Goal: Task Accomplishment & Management: Manage account settings

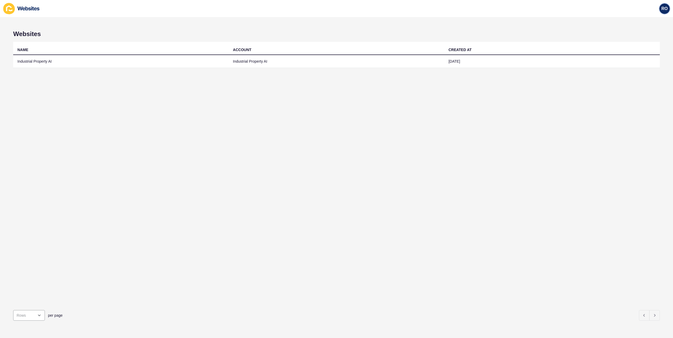
click at [666, 8] on span "RO" at bounding box center [664, 8] width 6 height 5
click at [650, 46] on link "Logout" at bounding box center [652, 44] width 39 height 12
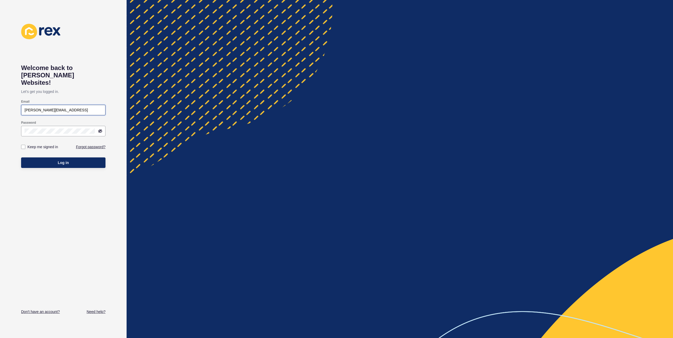
drag, startPoint x: 77, startPoint y: 102, endPoint x: 20, endPoint y: 102, distance: 56.7
click at [20, 102] on div "Welcome back to Rex Websites! Let's get you logged in. Email rafael@industrialp…" at bounding box center [63, 169] width 127 height 338
click at [49, 127] on div at bounding box center [63, 131] width 84 height 11
click at [0, 123] on html "Welcome back to Rex Websites! Let's get you logged in. Email pedro@myspaceia.co…" at bounding box center [336, 169] width 673 height 338
click at [21, 158] on button "Log in" at bounding box center [63, 163] width 84 height 11
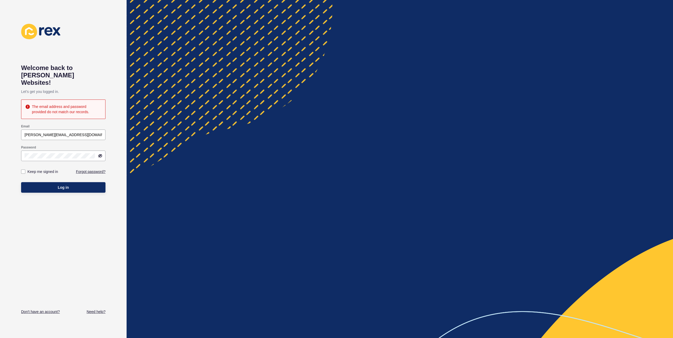
drag, startPoint x: 124, startPoint y: 80, endPoint x: 114, endPoint y: 86, distance: 11.5
click at [124, 80] on div "Welcome back to Rex Websites! Let's get you logged in. The email address and pa…" at bounding box center [63, 169] width 127 height 338
click at [99, 154] on icon at bounding box center [100, 156] width 4 height 4
click at [53, 132] on input "pedro@myspaceia.com.au" at bounding box center [64, 134] width 78 height 5
type input "pedro@myspace.com.au"
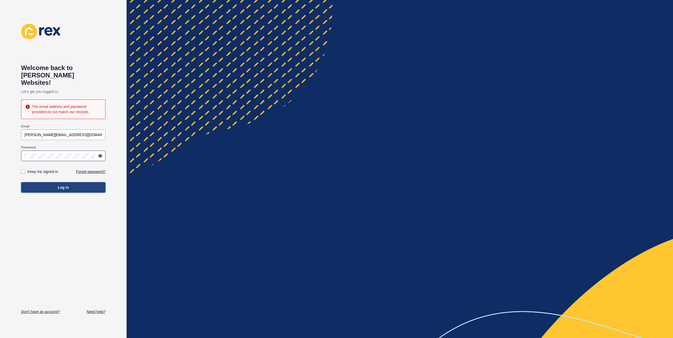
click at [79, 182] on button "Log in" at bounding box center [63, 187] width 84 height 11
click at [81, 169] on link "Forgot password?" at bounding box center [91, 171] width 30 height 5
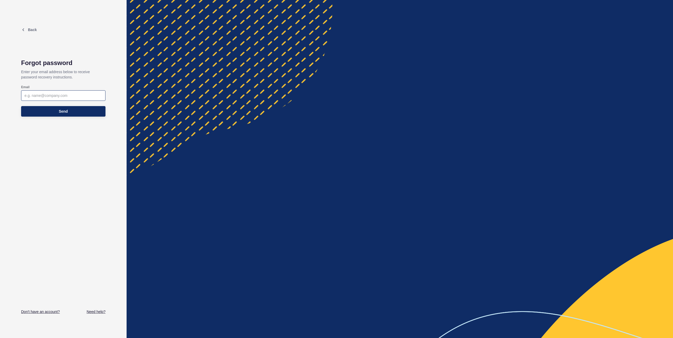
click at [71, 99] on div at bounding box center [63, 95] width 84 height 11
type input "pedro@myspace.com.au"
click at [60, 113] on span "Send" at bounding box center [63, 111] width 9 height 5
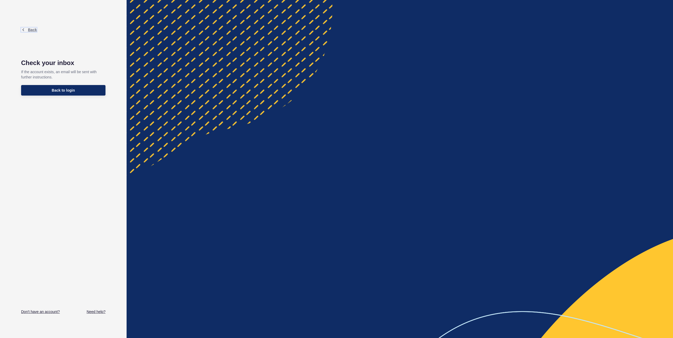
click at [27, 31] on link "Back" at bounding box center [29, 30] width 16 height 4
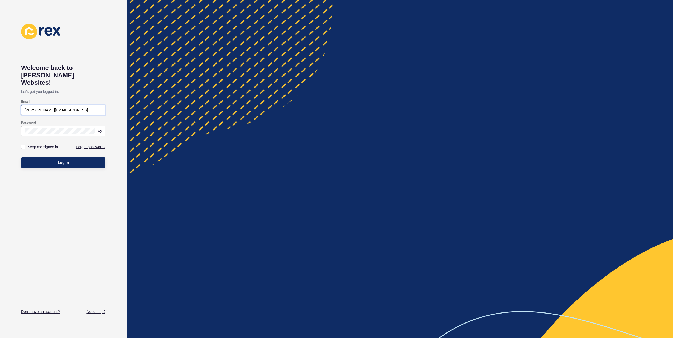
click at [75, 108] on input "rafael@industrialproperty.ai" at bounding box center [64, 110] width 78 height 5
drag, startPoint x: 81, startPoint y: 103, endPoint x: 6, endPoint y: 92, distance: 75.1
click at [6, 92] on div "Welcome back to Rex Websites! Let's get you logged in. Email rafael@industrialp…" at bounding box center [63, 169] width 127 height 338
type input "rafael@myspaceia.com.au"
click at [89, 144] on link "Forgot password?" at bounding box center [91, 146] width 30 height 5
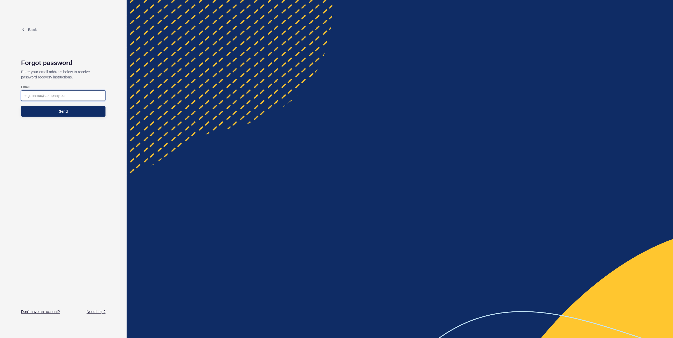
click at [55, 96] on input "Email" at bounding box center [64, 95] width 78 height 5
type input "rafael@myspaceia.com.au"
click at [56, 111] on button "Send" at bounding box center [63, 111] width 84 height 11
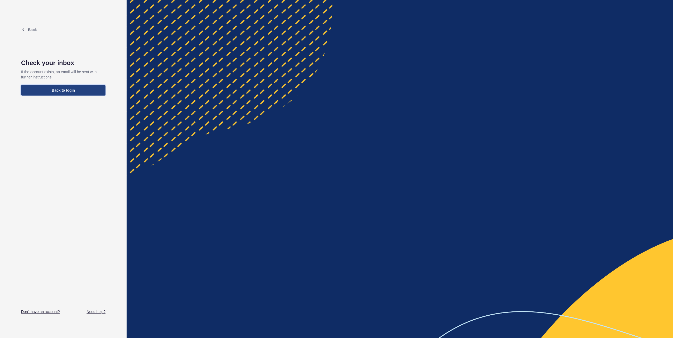
click at [70, 93] on button "Back to login" at bounding box center [63, 90] width 84 height 11
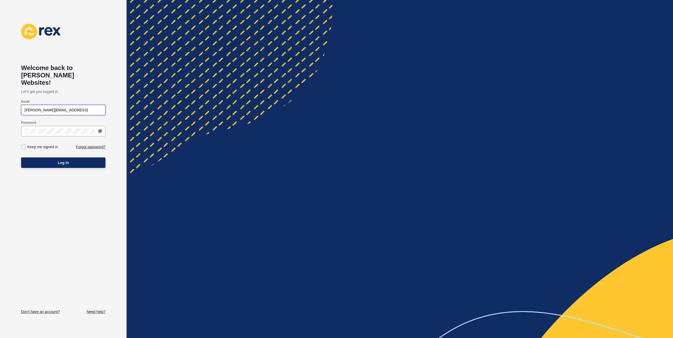
click at [55, 108] on input "rafael@industrialproperty.ai" at bounding box center [64, 110] width 78 height 5
click at [78, 97] on div "Email rafael@industrialproperty.ai" at bounding box center [63, 107] width 84 height 21
drag, startPoint x: 71, startPoint y: 103, endPoint x: -4, endPoint y: 93, distance: 75.5
click at [0, 93] on html "Welcome back to Rex Websites! Let's get you logged in. Email rafael@industrialp…" at bounding box center [336, 169] width 673 height 338
type input "pedro@myspaceia.com.au"
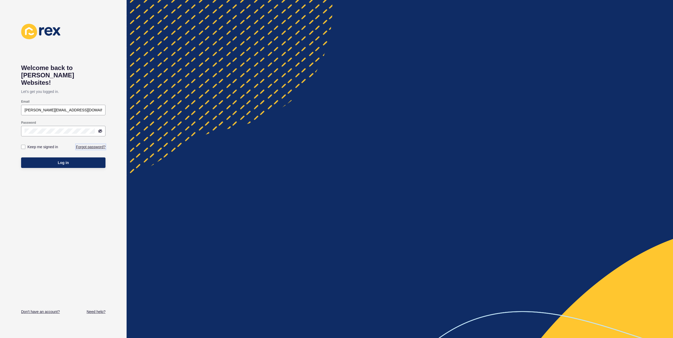
click at [86, 144] on link "Forgot password?" at bounding box center [91, 146] width 30 height 5
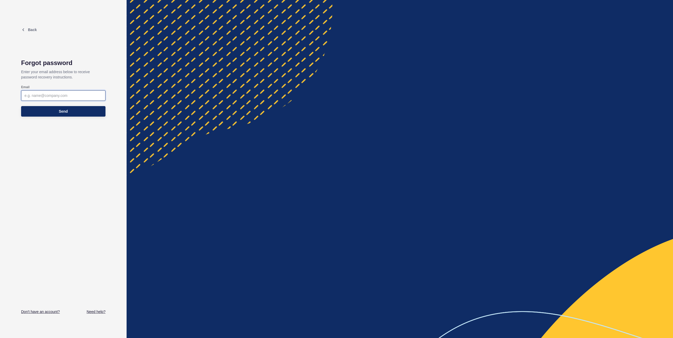
click at [61, 97] on input "Email" at bounding box center [64, 95] width 78 height 5
type input "pedro@myspaceia.com.au"
click at [61, 111] on span "Send" at bounding box center [63, 111] width 9 height 5
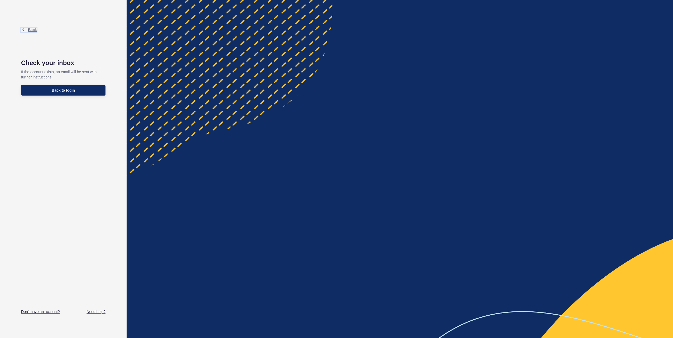
click at [33, 30] on span "Back" at bounding box center [32, 30] width 9 height 4
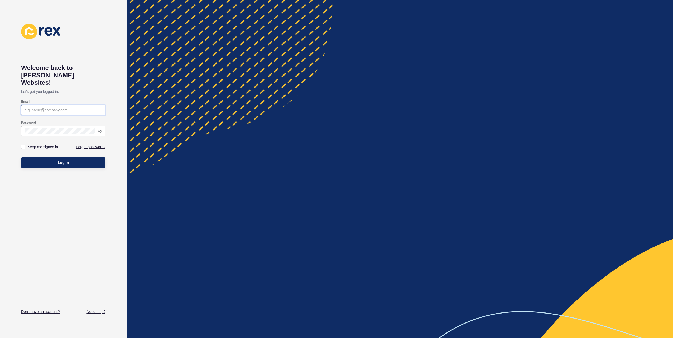
type input "rafael@industrialproperty.ai"
click at [120, 72] on div "Welcome back to Rex Websites! Let's get you logged in. Email rafael@industrialp…" at bounding box center [63, 169] width 127 height 338
click at [89, 73] on h1 "Welcome back to Rex Websites!" at bounding box center [63, 75] width 84 height 22
click at [78, 105] on div "rafael@industrialproperty.ai" at bounding box center [63, 110] width 84 height 11
drag, startPoint x: 76, startPoint y: 106, endPoint x: 15, endPoint y: 100, distance: 61.4
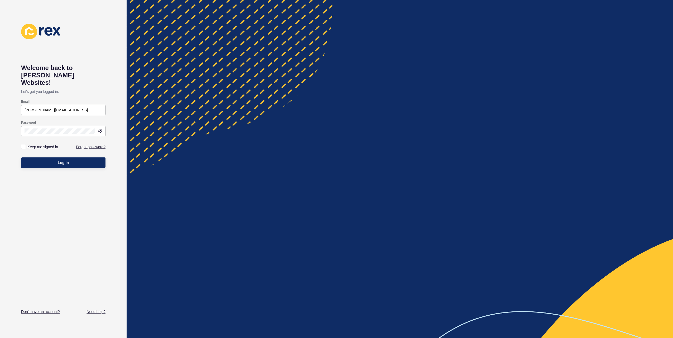
click at [15, 100] on div "Welcome back to Rex Websites! Let's get you logged in. Email rafael@industrialp…" at bounding box center [63, 169] width 127 height 338
click at [91, 143] on div "Keep me signed in Forgot password?" at bounding box center [63, 147] width 84 height 16
click at [94, 144] on link "Forgot password?" at bounding box center [91, 146] width 30 height 5
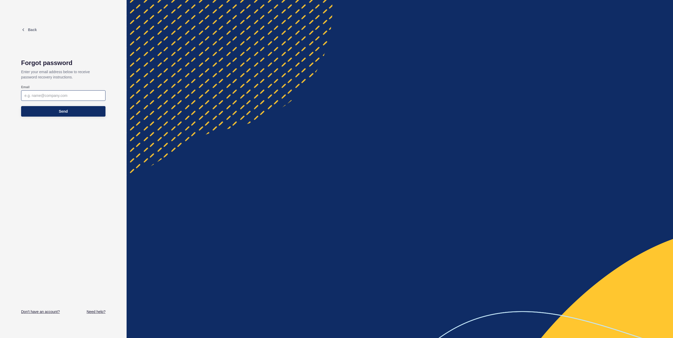
click at [67, 99] on div at bounding box center [63, 95] width 84 height 11
click at [65, 93] on input "Email" at bounding box center [64, 95] width 78 height 5
type input "pedro@myspaceia.com.au"
click at [75, 115] on button "Send" at bounding box center [63, 111] width 84 height 11
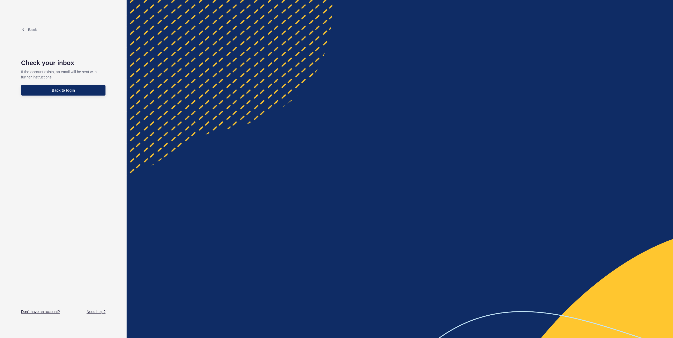
click at [30, 32] on p "Back" at bounding box center [63, 30] width 84 height 13
click at [33, 28] on span "Back" at bounding box center [32, 30] width 9 height 4
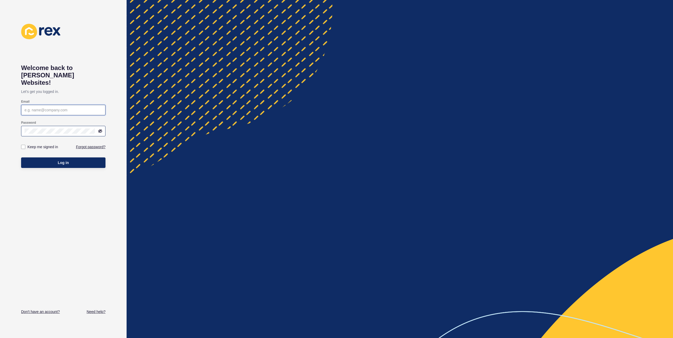
type input "rafael@industrialproperty.ai"
click at [72, 108] on input "rafael@industrialproperty.ai" at bounding box center [64, 110] width 78 height 5
click at [103, 86] on p "Let's get you logged in." at bounding box center [63, 91] width 84 height 11
click at [83, 144] on link "Forgot password?" at bounding box center [91, 146] width 30 height 5
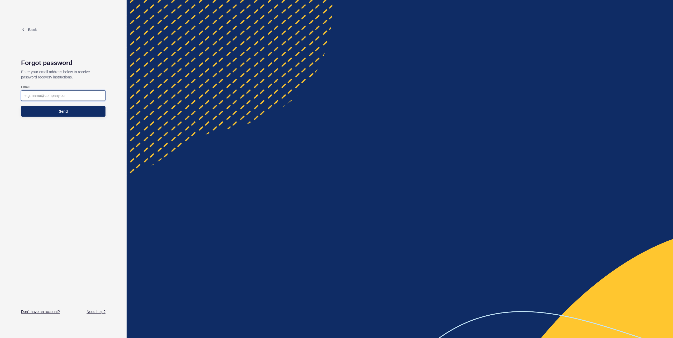
click at [60, 95] on input "Email" at bounding box center [64, 95] width 78 height 5
type input "robert@myspaceia.com.au"
click at [65, 107] on button "Send" at bounding box center [63, 111] width 84 height 11
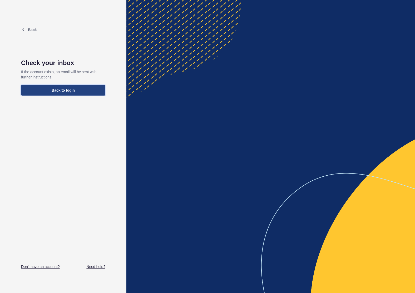
click at [52, 92] on span "Back to login" at bounding box center [63, 90] width 23 height 5
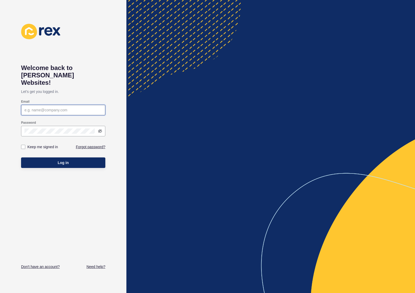
type input "rafael@industrialproperty.ai"
click at [51, 108] on input "rafael@industrialproperty.ai" at bounding box center [64, 110] width 78 height 5
click at [86, 144] on div "Keep me signed in Forgot password?" at bounding box center [63, 147] width 84 height 16
click at [87, 144] on link "Forgot password?" at bounding box center [91, 146] width 30 height 5
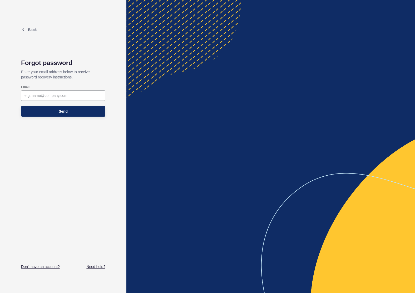
click at [57, 101] on div "Email" at bounding box center [63, 93] width 85 height 17
click at [56, 91] on div at bounding box center [63, 95] width 84 height 11
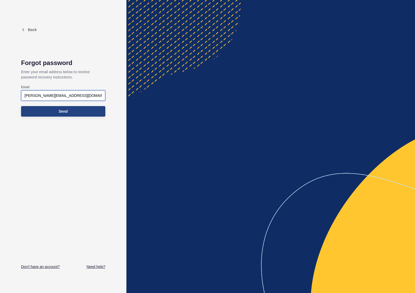
type input "robert@myspace.com.au"
click at [45, 109] on button "Send" at bounding box center [63, 111] width 84 height 11
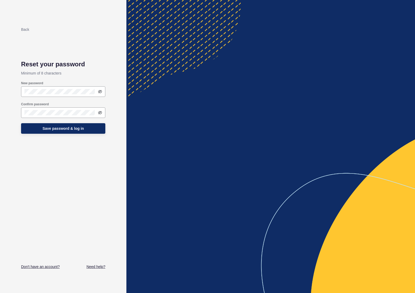
click at [93, 59] on div "Back Reset your password Minimum of 8 characters New password Confirm password …" at bounding box center [63, 147] width 84 height 246
click at [21, 113] on div at bounding box center [63, 113] width 84 height 11
click at [32, 119] on div "Confirm password" at bounding box center [63, 110] width 84 height 21
click at [26, 129] on button "Save password & log in" at bounding box center [63, 128] width 84 height 11
